Goal: Find specific page/section: Find specific page/section

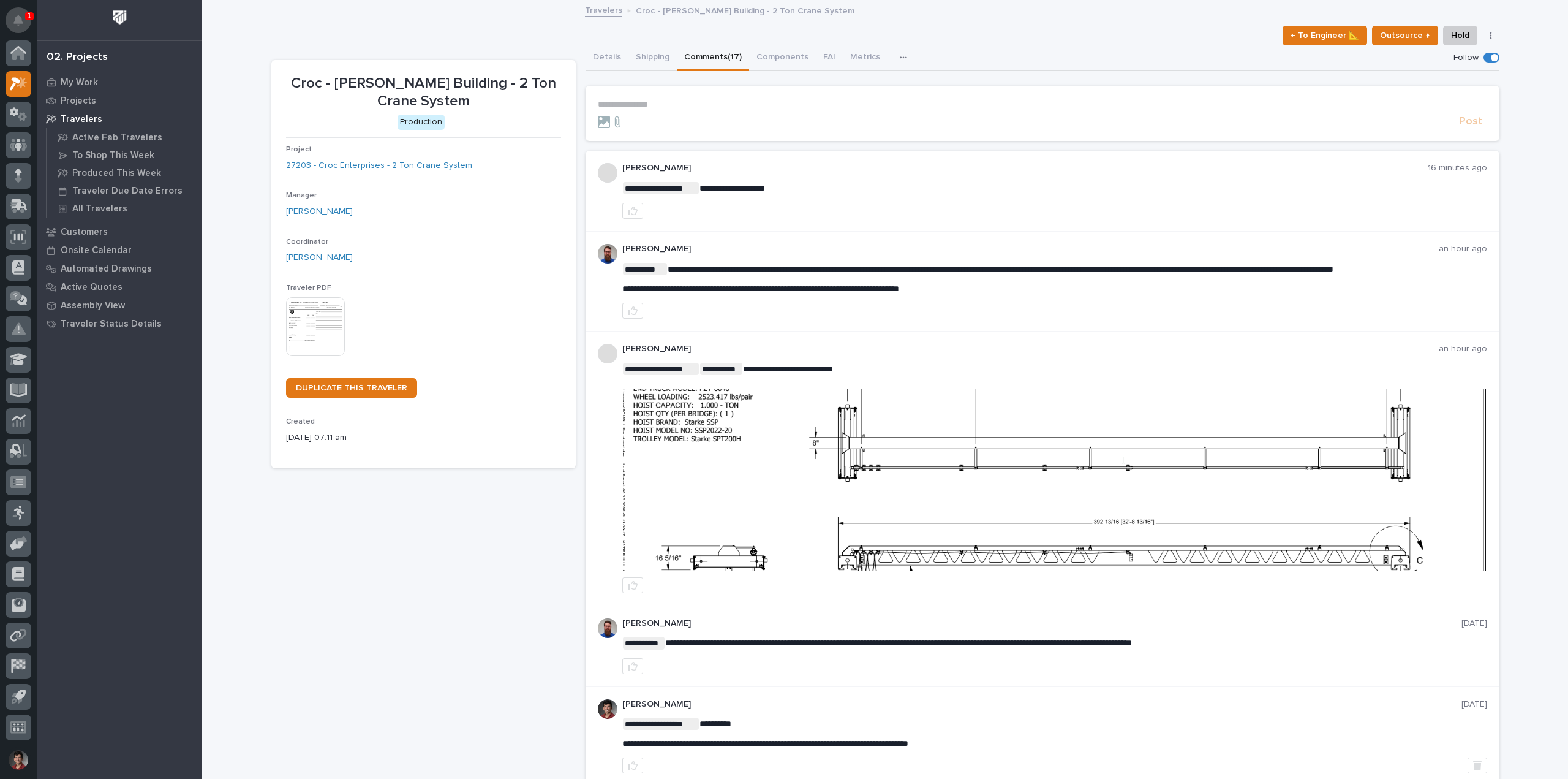
click at [22, 17] on icon "Notifications" at bounding box center [19, 20] width 10 height 11
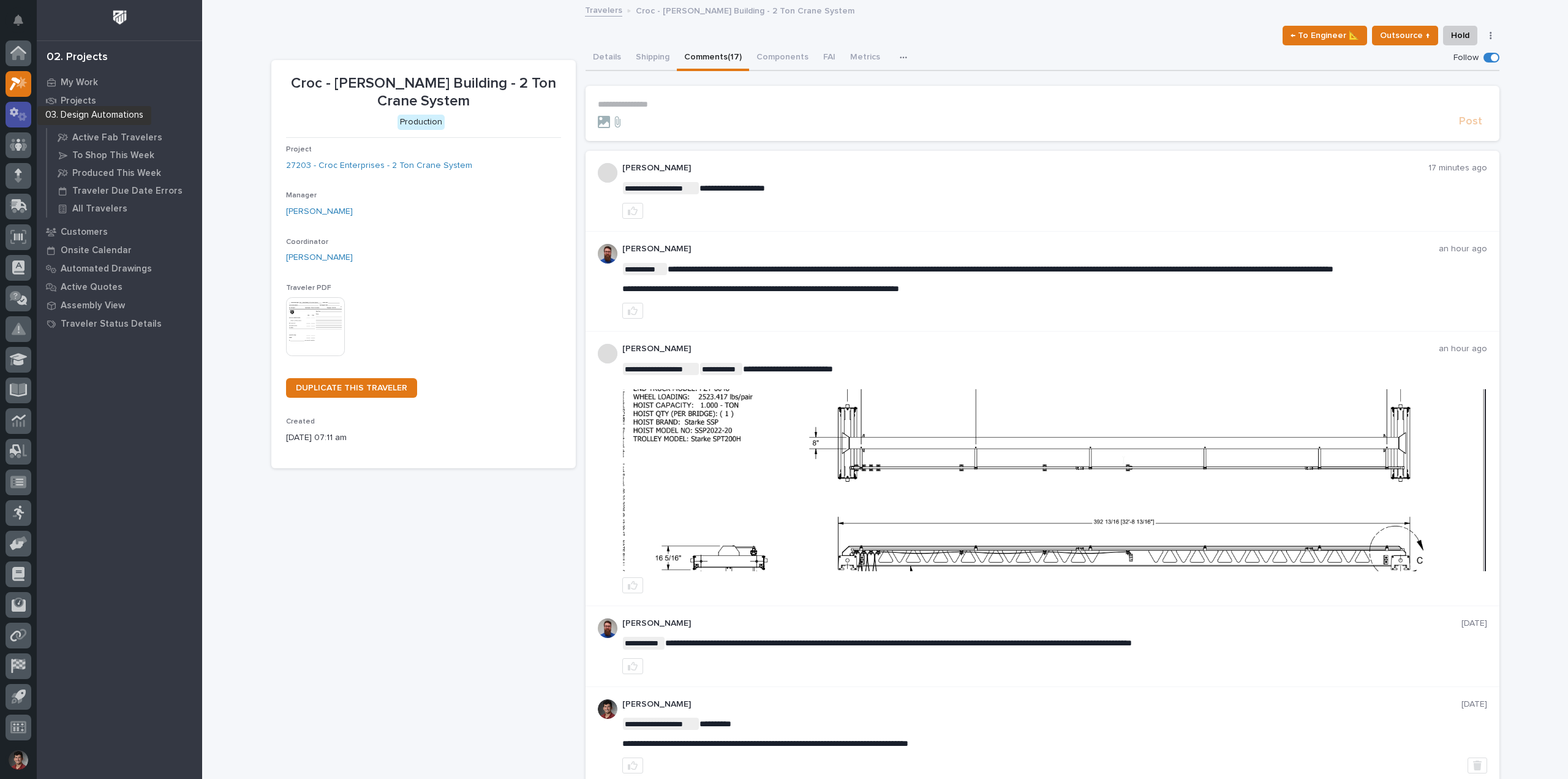
click at [13, 108] on icon at bounding box center [14, 111] width 9 height 9
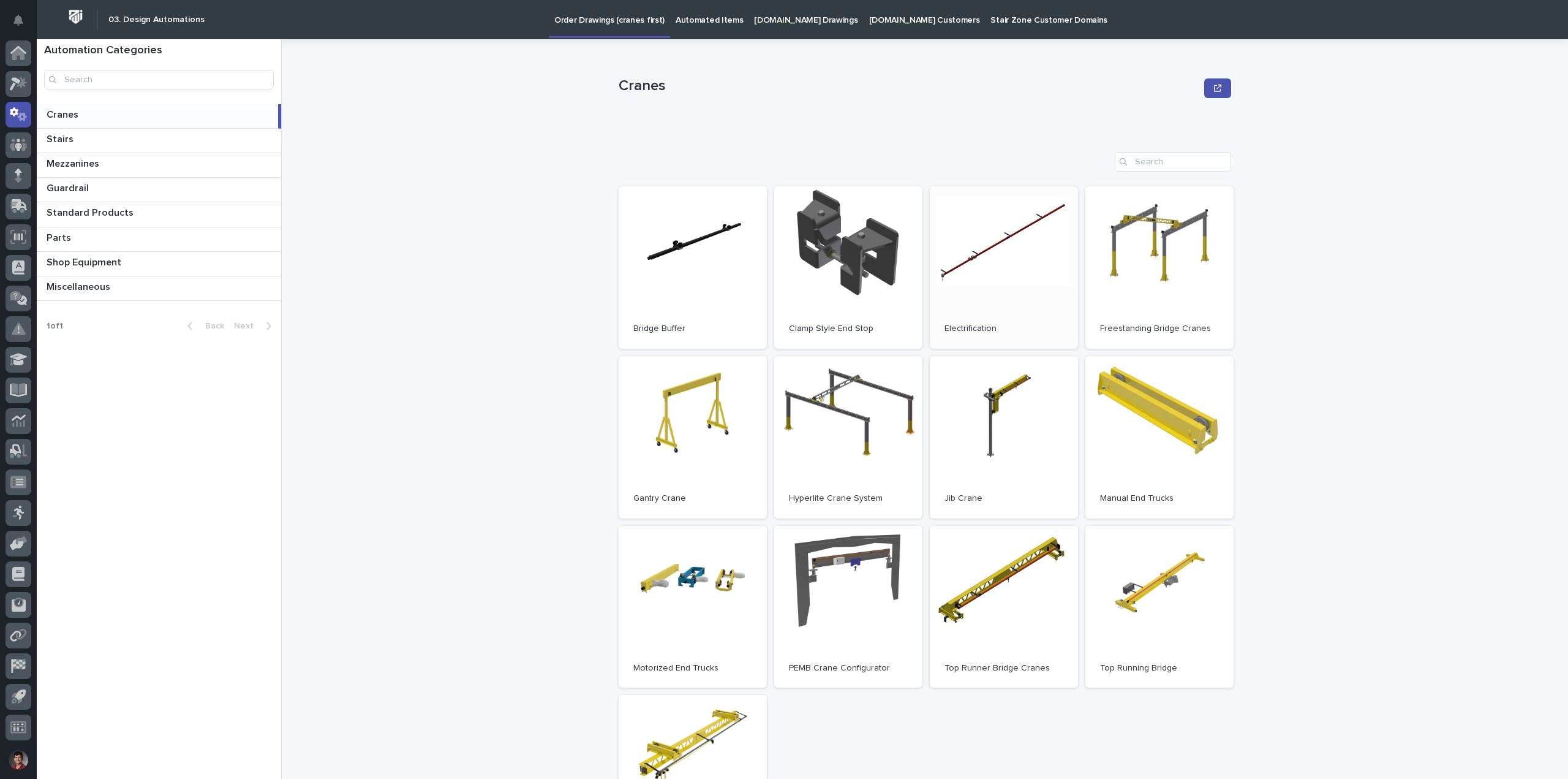
click at [1048, 285] on link "Open" at bounding box center [1004, 267] width 148 height 162
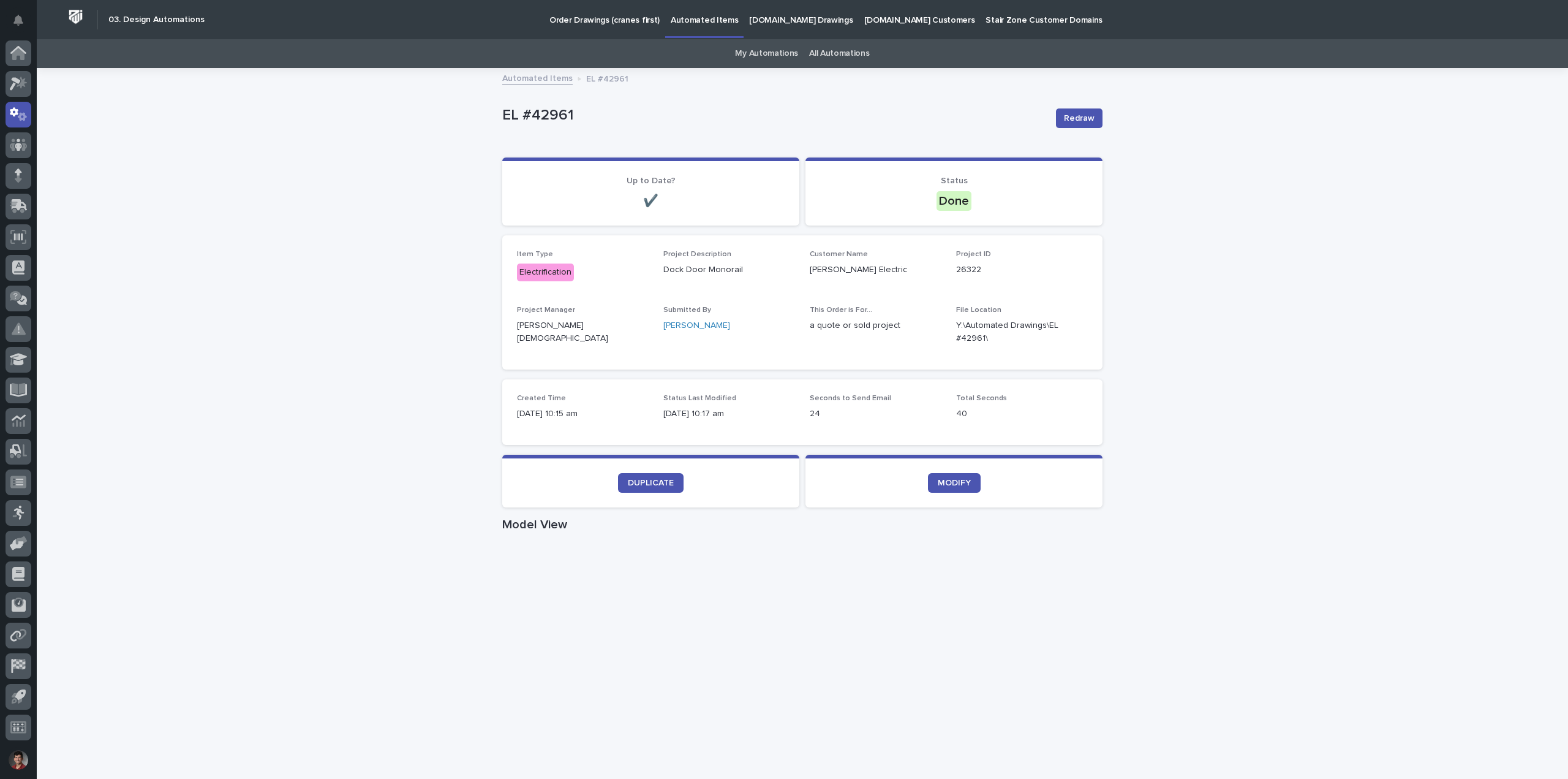
click at [1129, 146] on div "Loading... Saving… Loading... Saving… EL #42961 Redraw EL #42961 Redraw Sorry, …" at bounding box center [802, 710] width 1532 height 1281
click at [1069, 331] on icon "button" at bounding box center [1073, 332] width 9 height 9
